Goal: Task Accomplishment & Management: Manage account settings

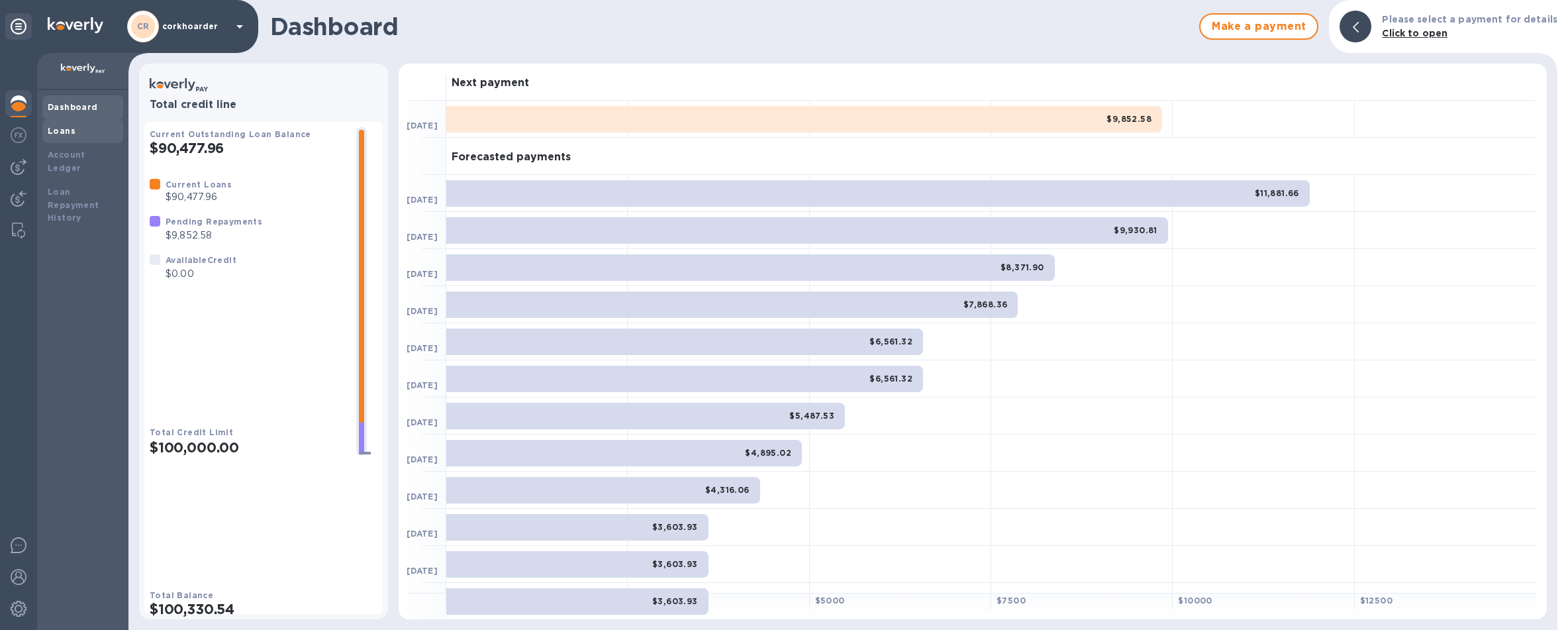
click at [106, 139] on div "Loans" at bounding box center [83, 131] width 81 height 24
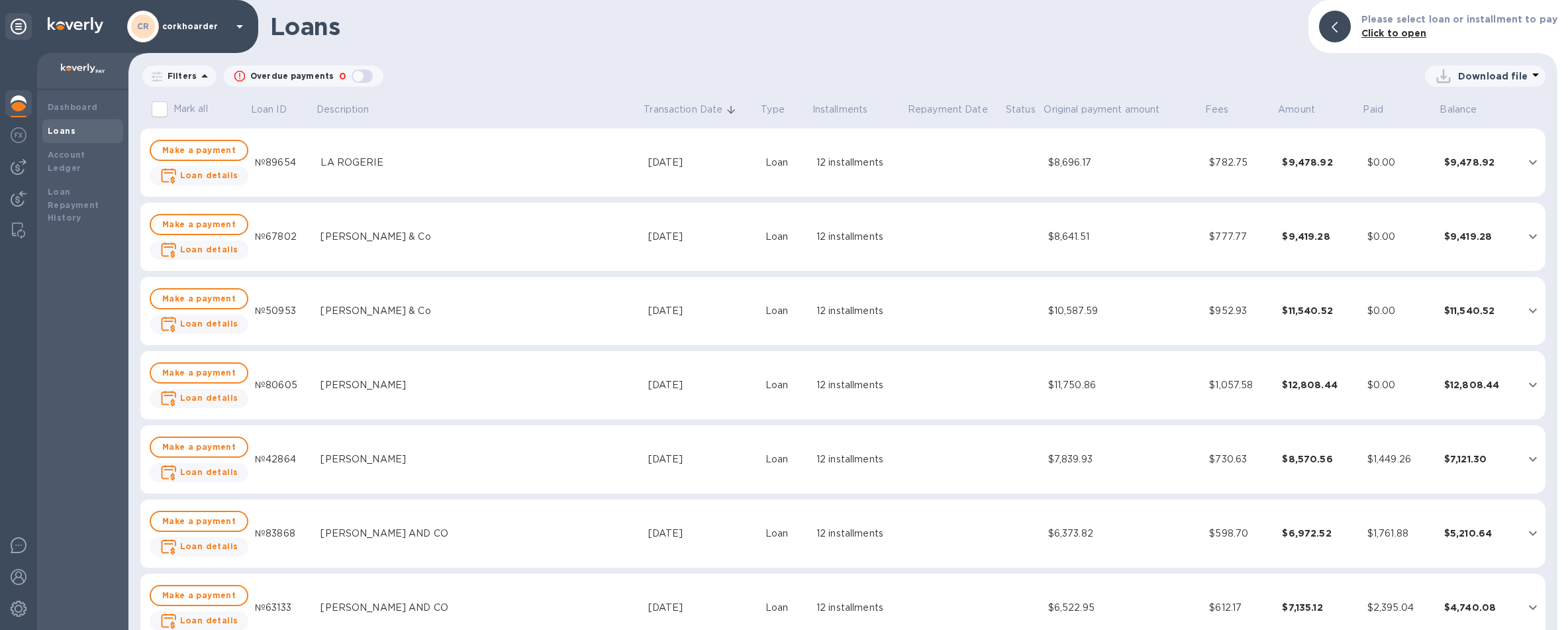
click at [29, 109] on div at bounding box center [18, 105] width 27 height 29
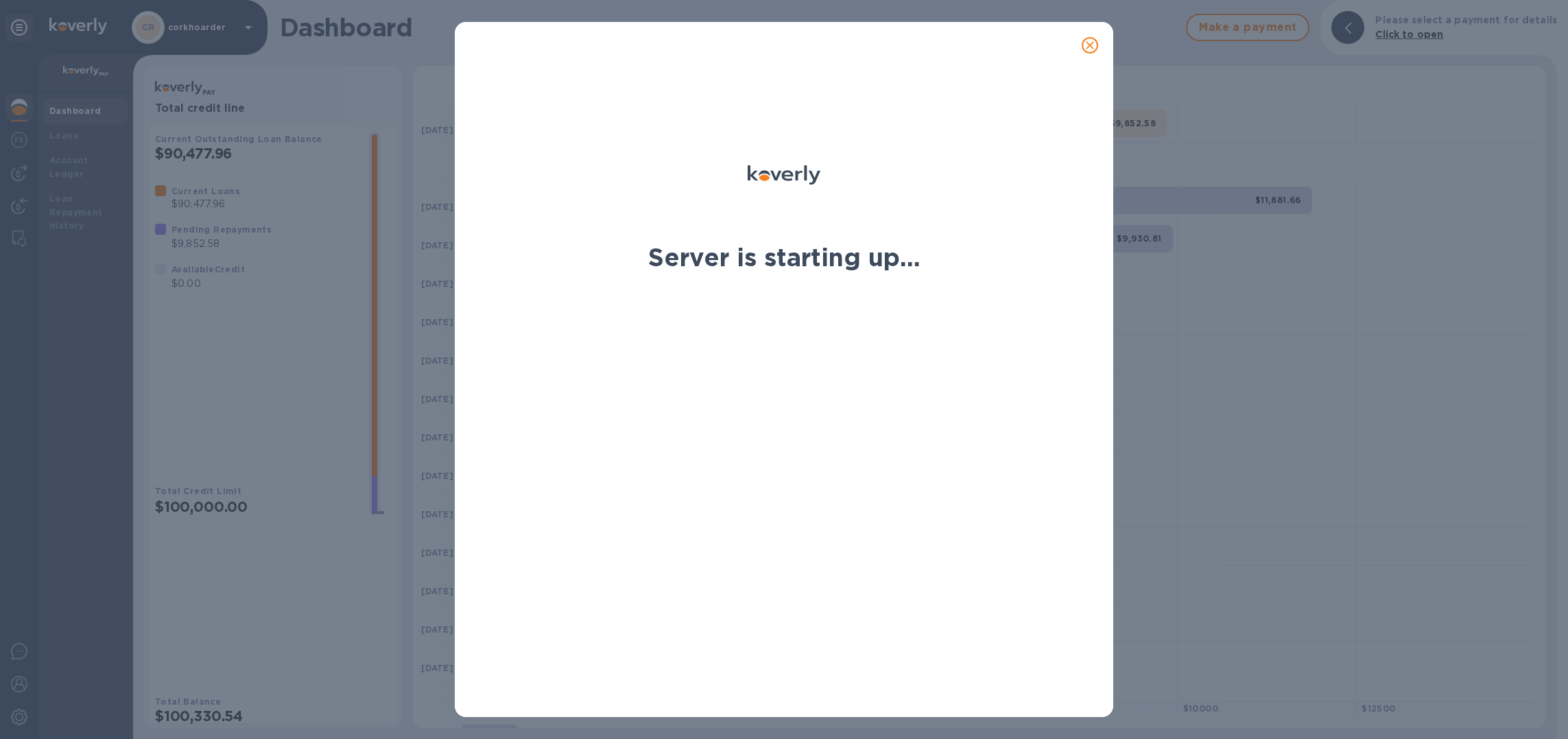
click at [1092, 50] on icon "close" at bounding box center [1090, 45] width 14 height 14
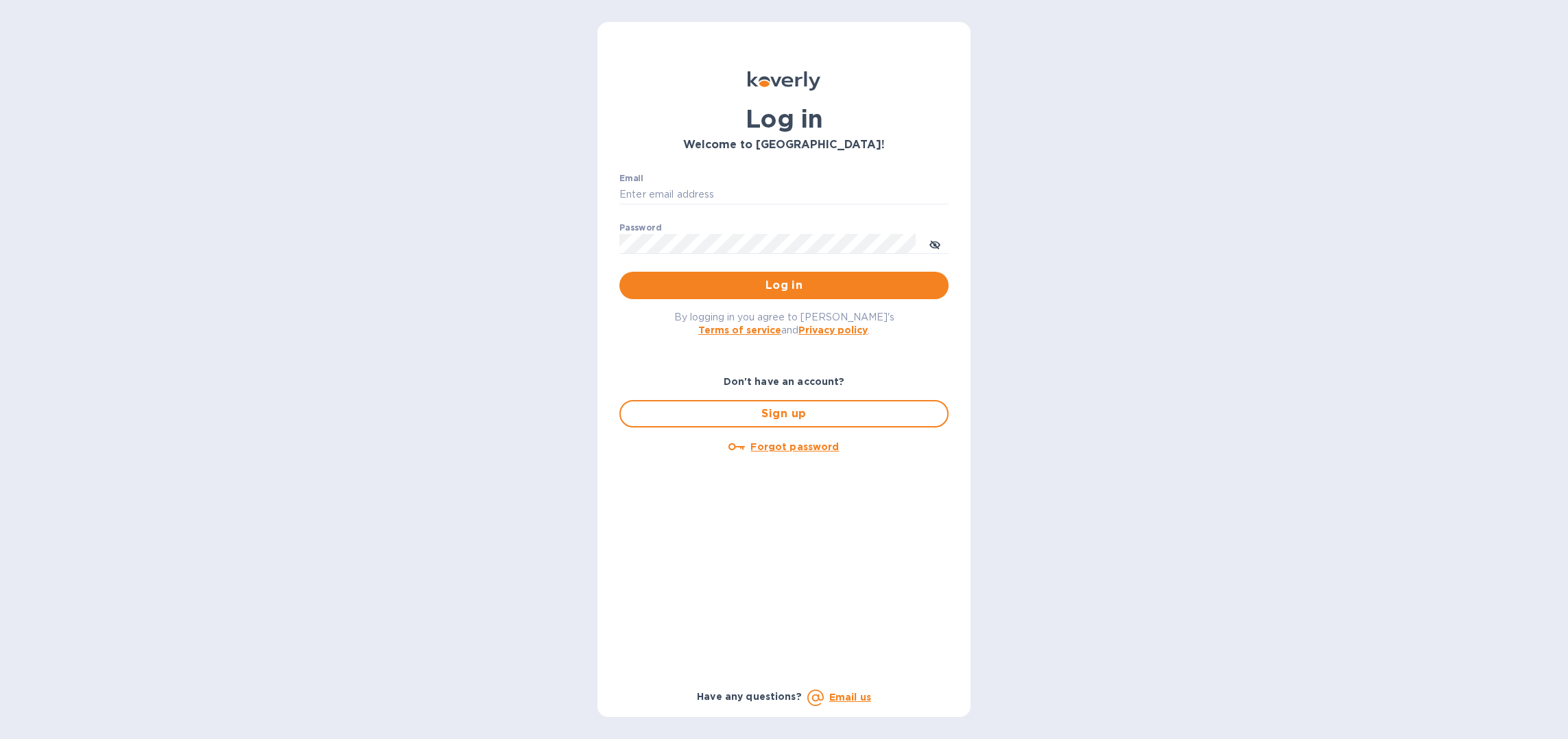
type input "b@[DOMAIN_NAME]"
click at [804, 295] on button "Log in" at bounding box center [784, 286] width 329 height 27
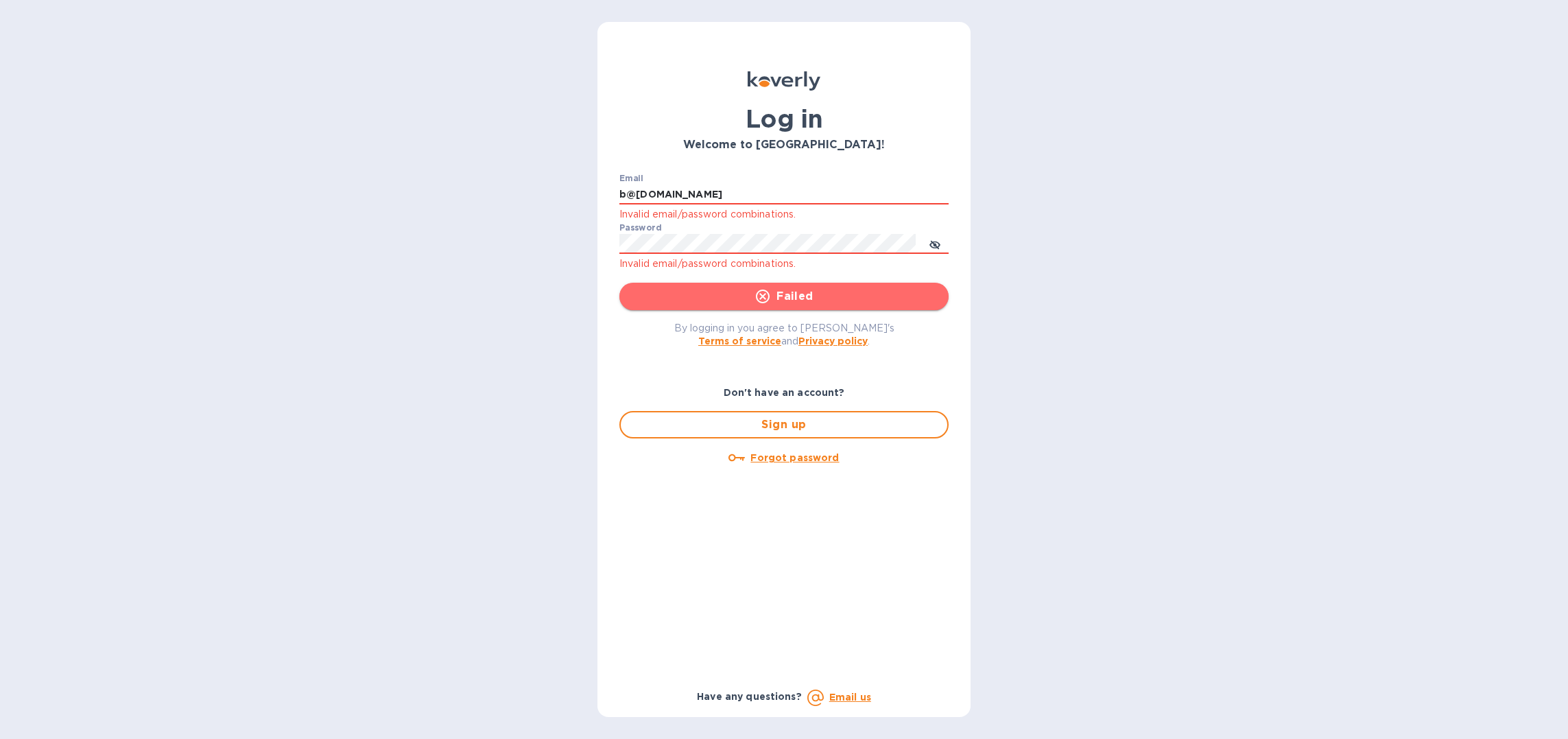
click at [761, 287] on button "Failed" at bounding box center [784, 296] width 329 height 27
